Goal: Find specific page/section: Find specific page/section

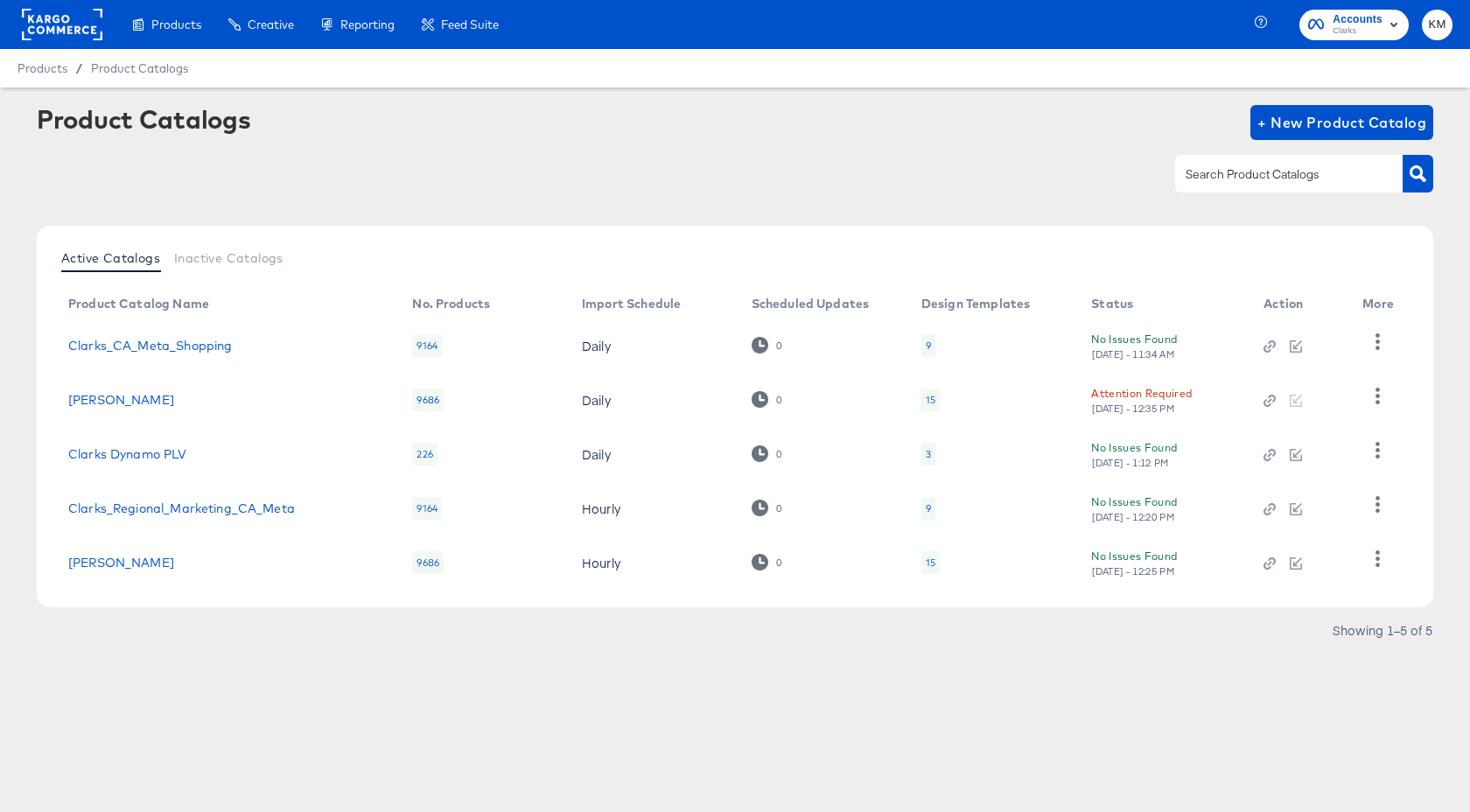
click at [64, 23] on rect at bounding box center [62, 24] width 80 height 31
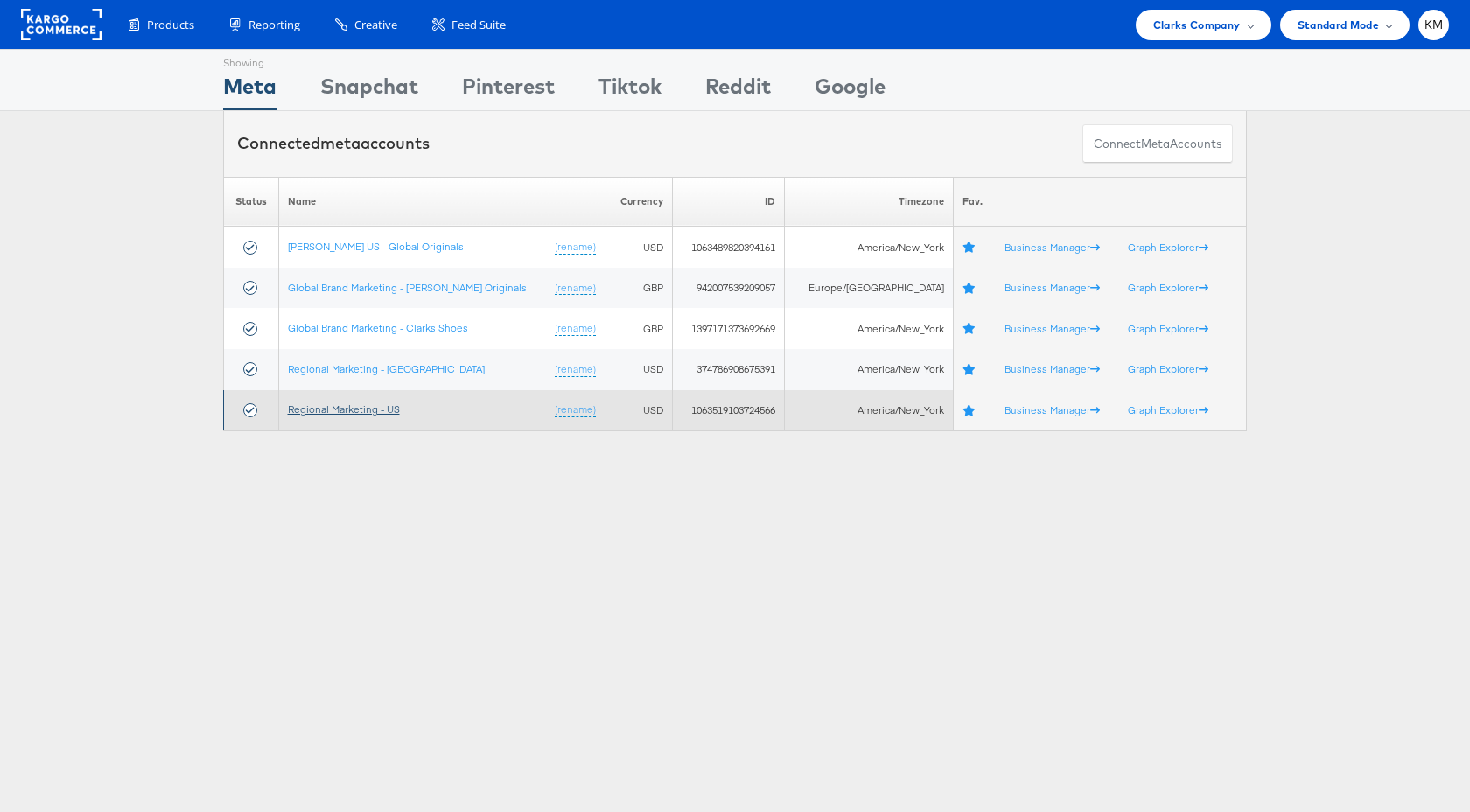
click at [377, 411] on link "Regional Marketing - US" at bounding box center [343, 409] width 112 height 13
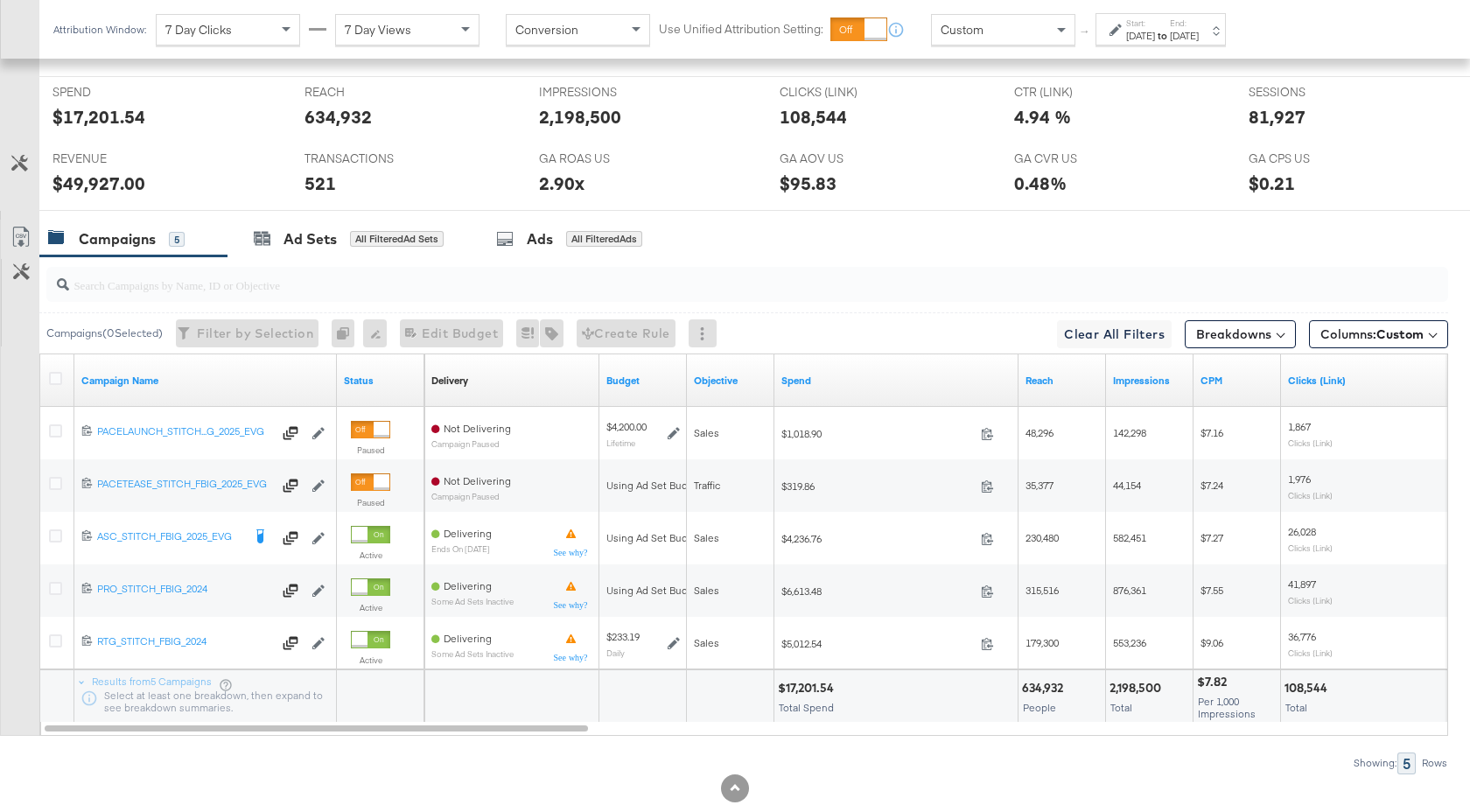
scroll to position [817, 0]
